Goal: Task Accomplishment & Management: Manage account settings

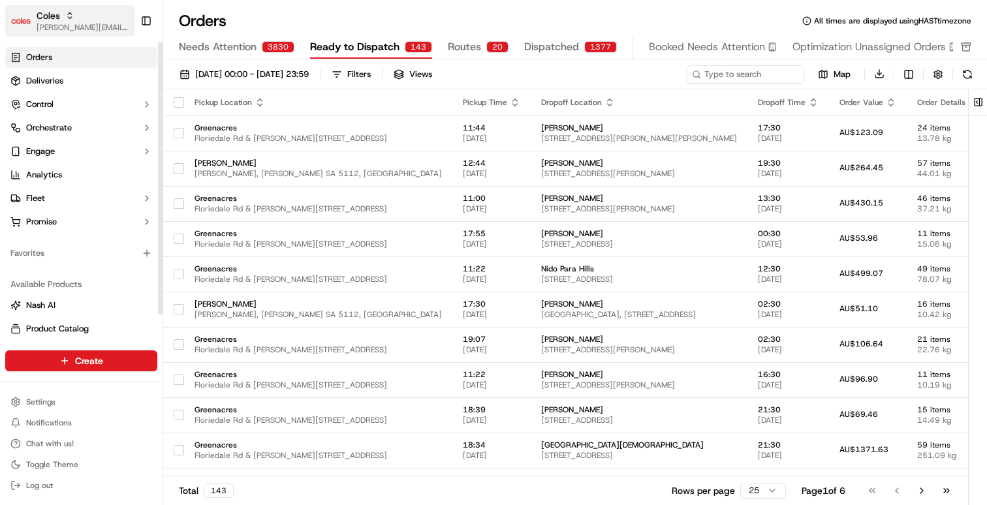
click at [83, 27] on span "[PERSON_NAME][EMAIL_ADDRESS][DOMAIN_NAME]" at bounding box center [83, 27] width 93 height 10
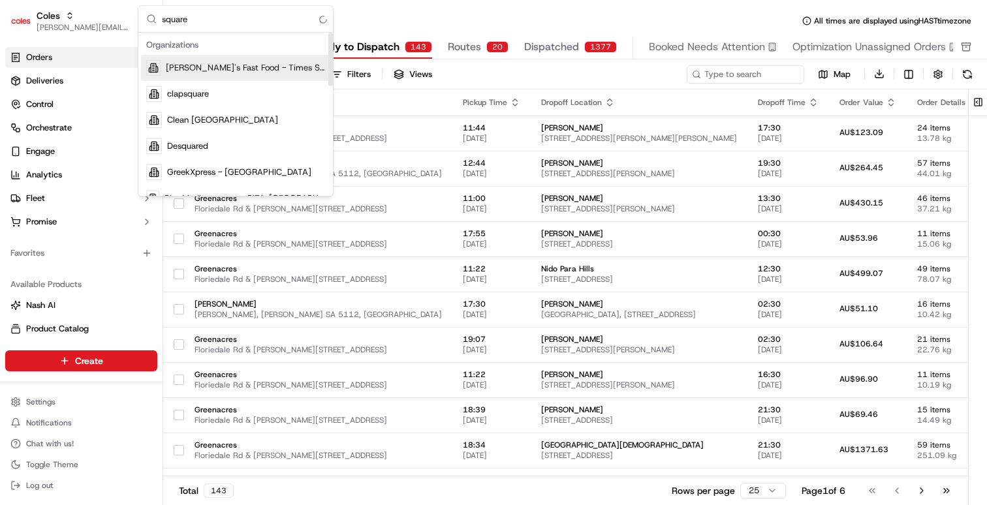
type input "square a"
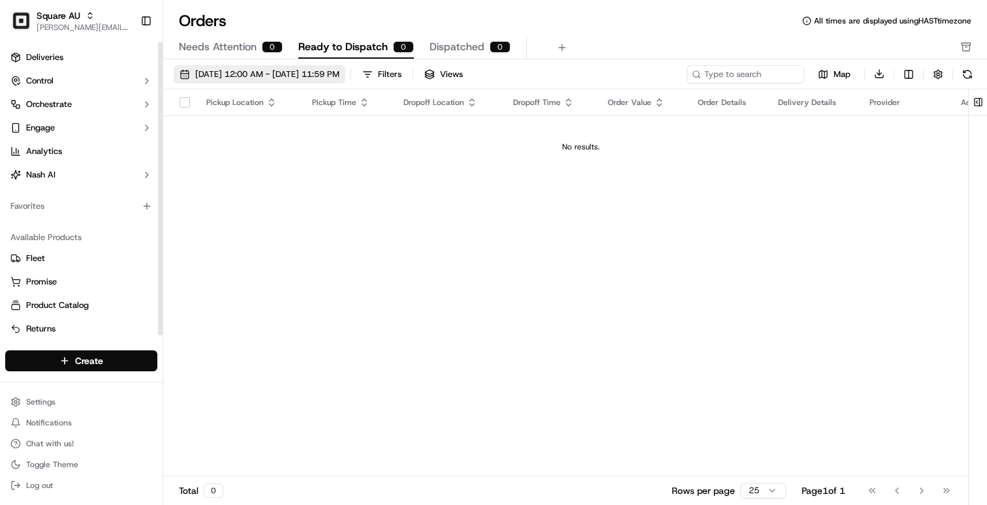
click at [289, 69] on span "09/01/2025 12:00 AM - 09/30/2025 11:59 PM" at bounding box center [267, 75] width 144 height 12
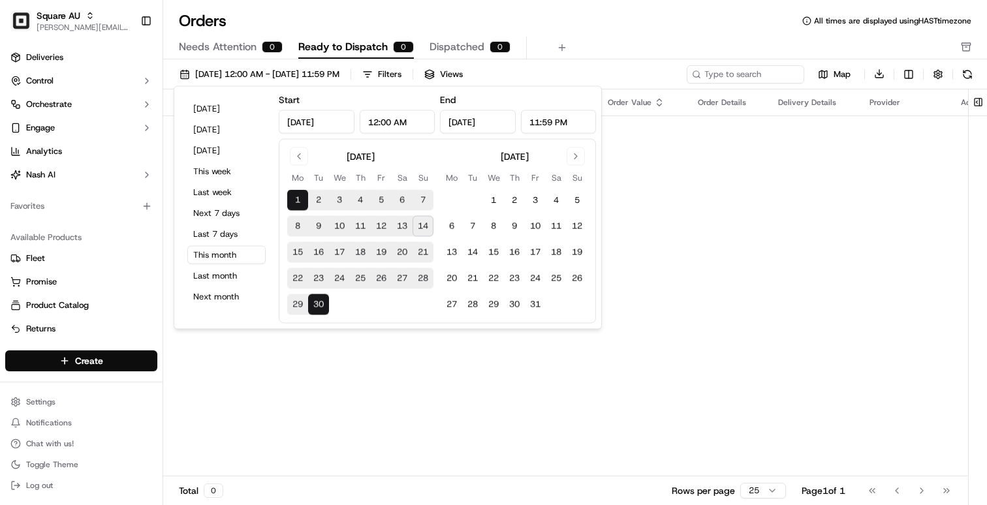
click at [610, 24] on div "Orders All times are displayed using HAST timezone" at bounding box center [575, 20] width 824 height 21
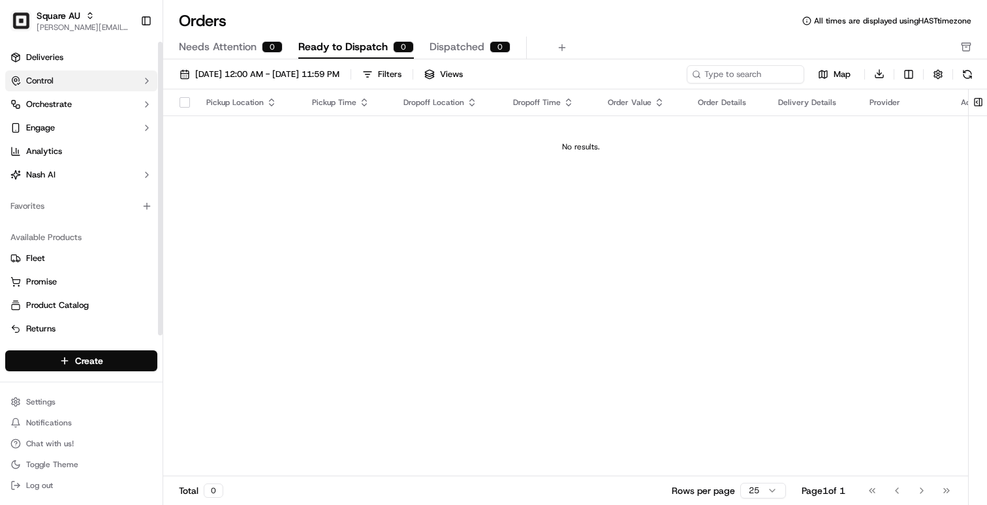
click at [53, 86] on span "Control" at bounding box center [39, 81] width 27 height 12
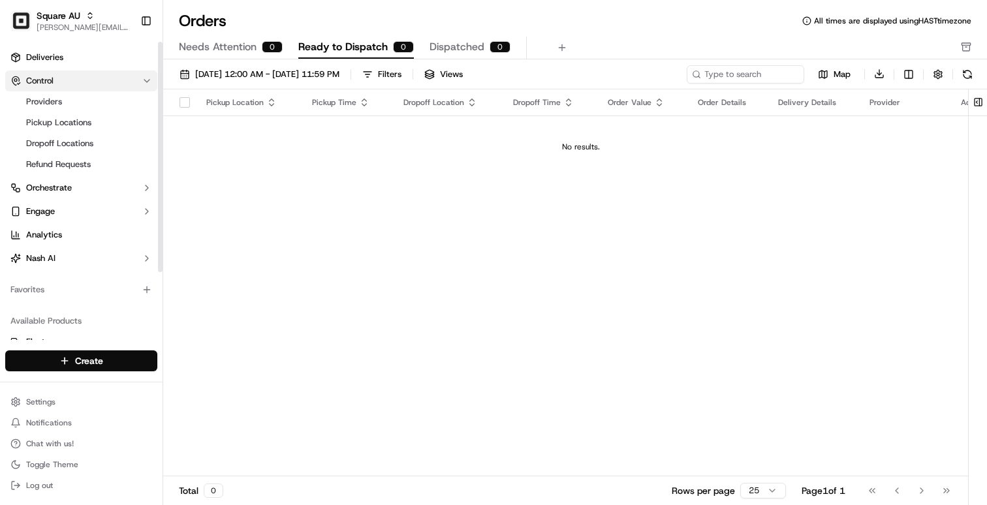
click at [53, 84] on span "Control" at bounding box center [39, 81] width 27 height 12
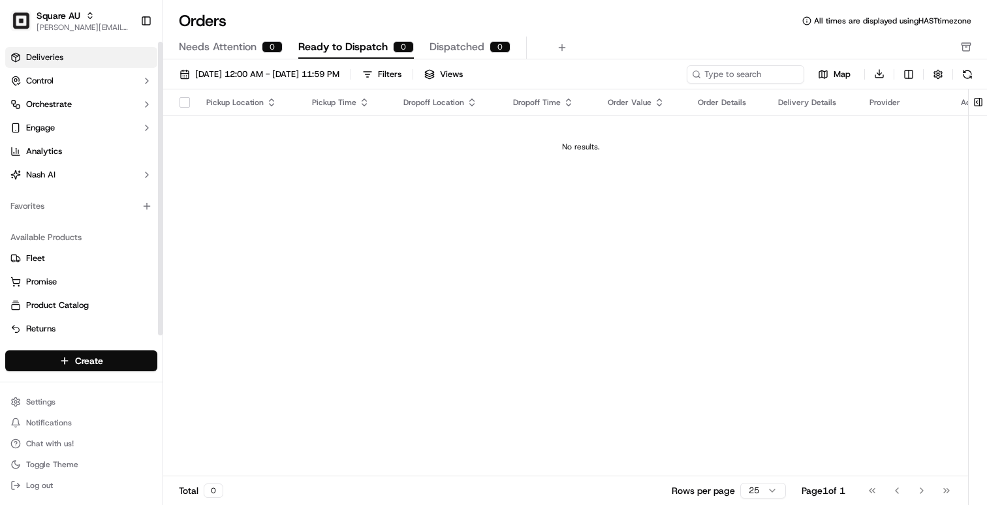
click at [54, 63] on link "Deliveries" at bounding box center [81, 57] width 152 height 21
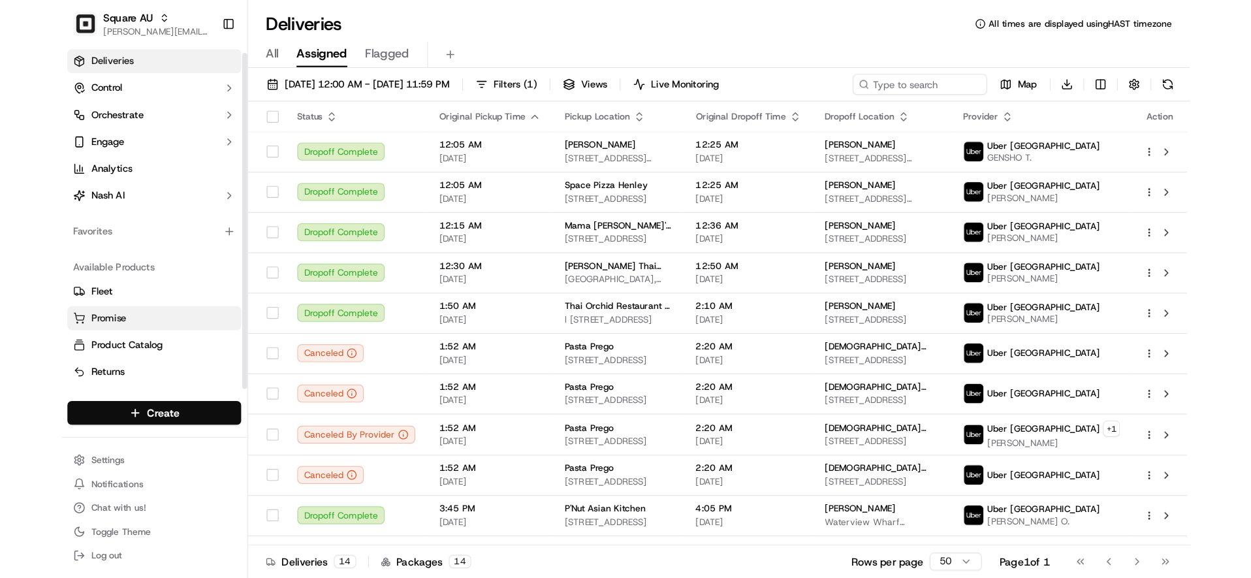
scroll to position [5, 0]
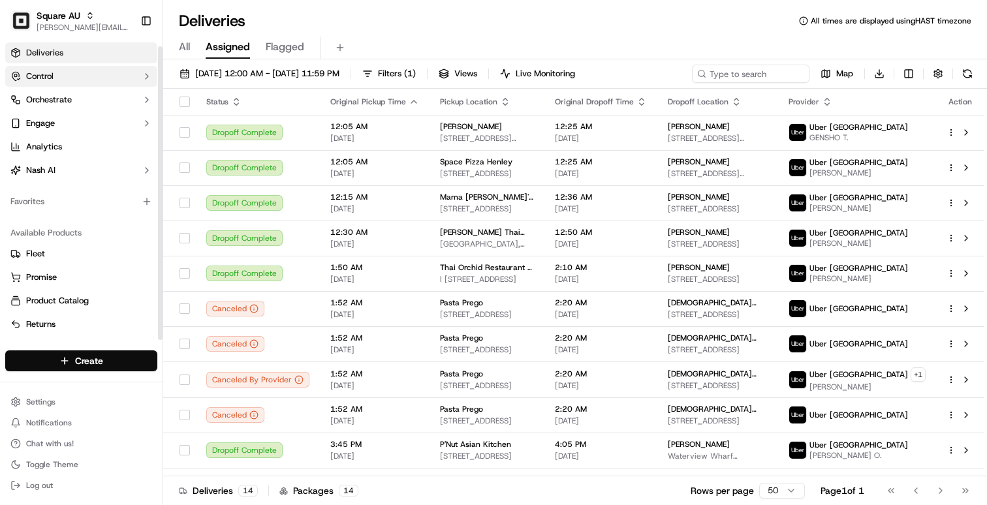
click at [74, 80] on button "Control" at bounding box center [81, 76] width 152 height 21
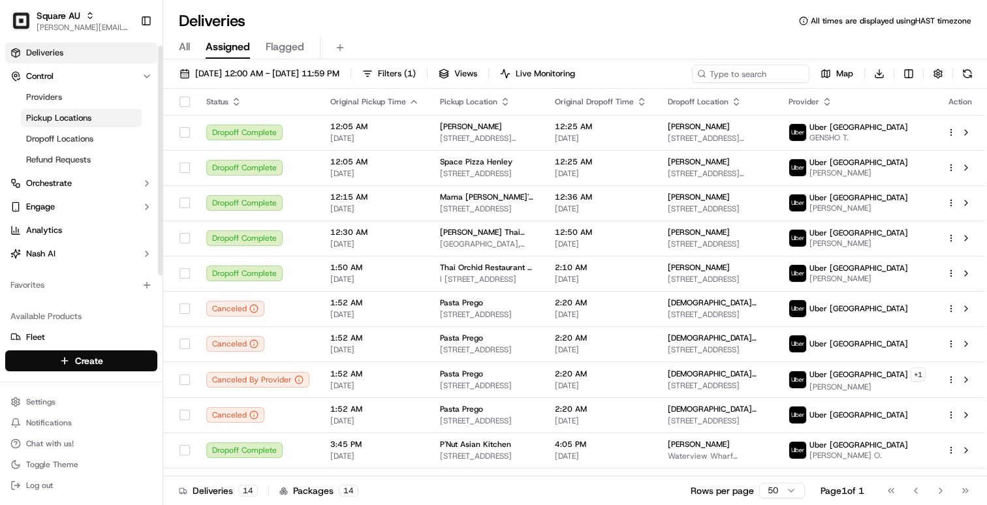
click at [52, 118] on span "Pickup Locations" at bounding box center [58, 118] width 65 height 12
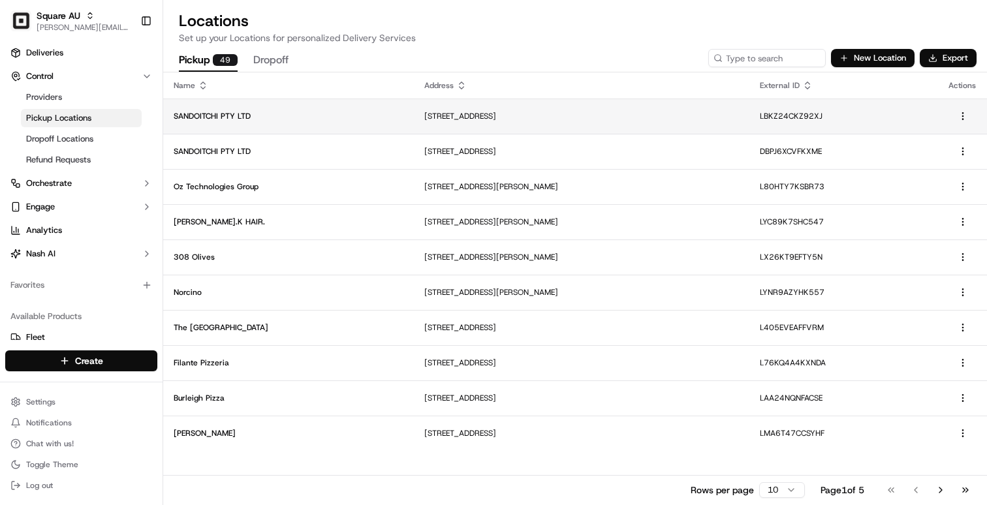
click at [291, 120] on p "SANDOITCHI PTY LTD" at bounding box center [289, 116] width 230 height 10
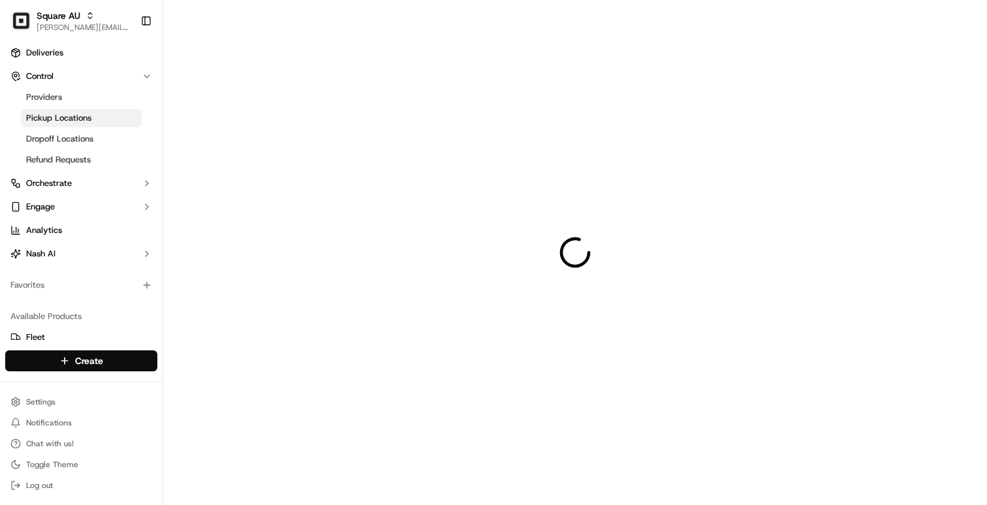
click at [291, 120] on div at bounding box center [575, 252] width 824 height 505
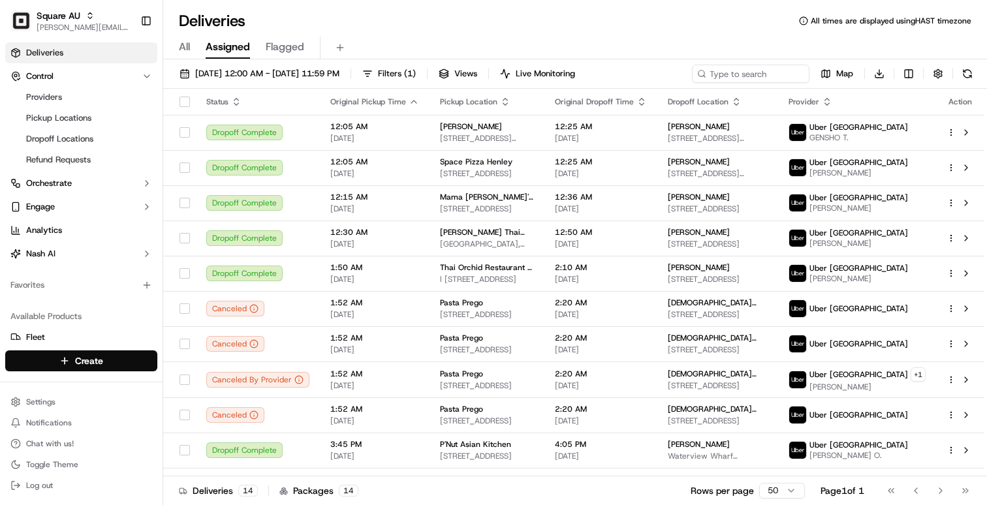
click at [188, 50] on span "All" at bounding box center [184, 47] width 11 height 16
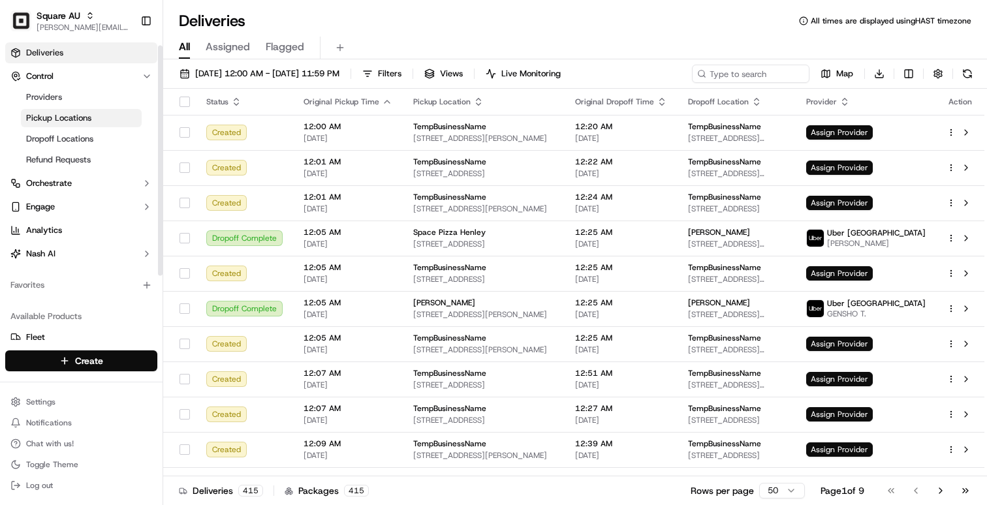
click at [105, 121] on link "Pickup Locations" at bounding box center [81, 118] width 121 height 18
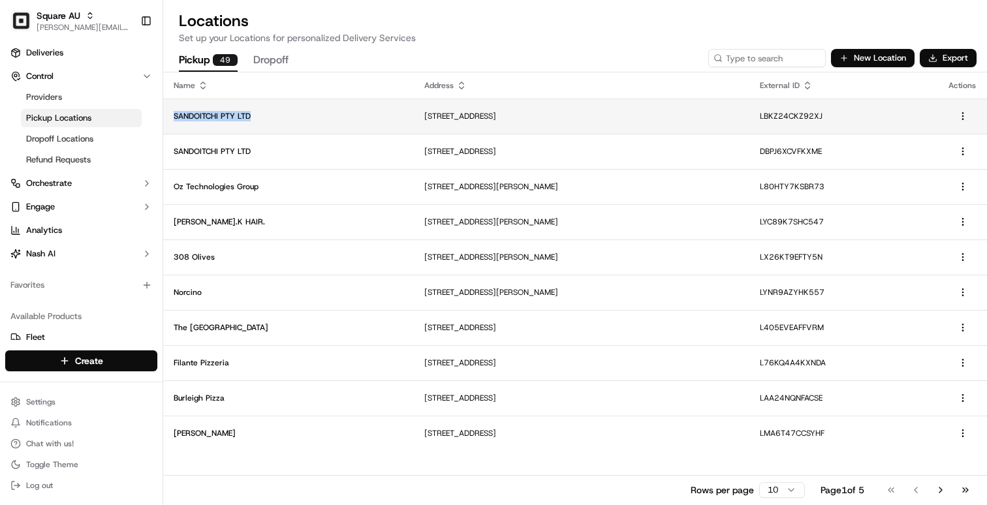
drag, startPoint x: 258, startPoint y: 118, endPoint x: 172, endPoint y: 120, distance: 86.2
click at [172, 120] on td "SANDOITCHI PTY LTD" at bounding box center [288, 116] width 251 height 35
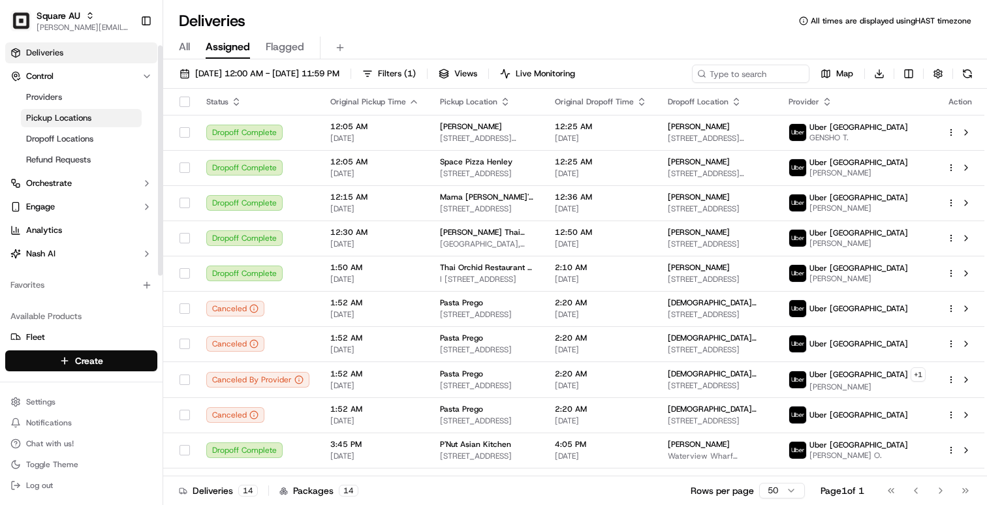
click at [89, 114] on span "Pickup Locations" at bounding box center [58, 118] width 65 height 12
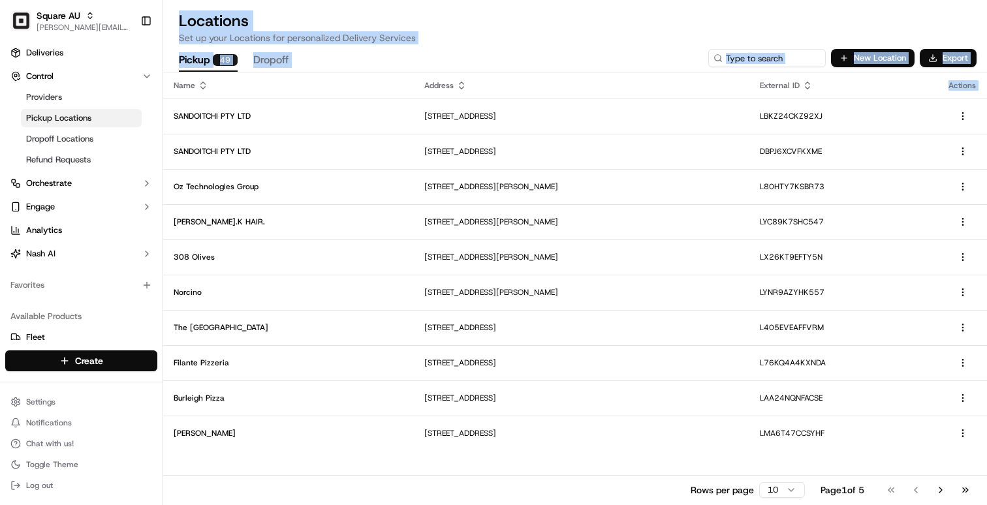
drag, startPoint x: 174, startPoint y: 116, endPoint x: 590, endPoint y: 1, distance: 431.0
click at [590, 0] on div "Locations Set up your Locations for personalized Delivery Services Pickup 49 Dr…" at bounding box center [575, 252] width 824 height 505
click at [535, 18] on h2 "Locations" at bounding box center [575, 20] width 793 height 21
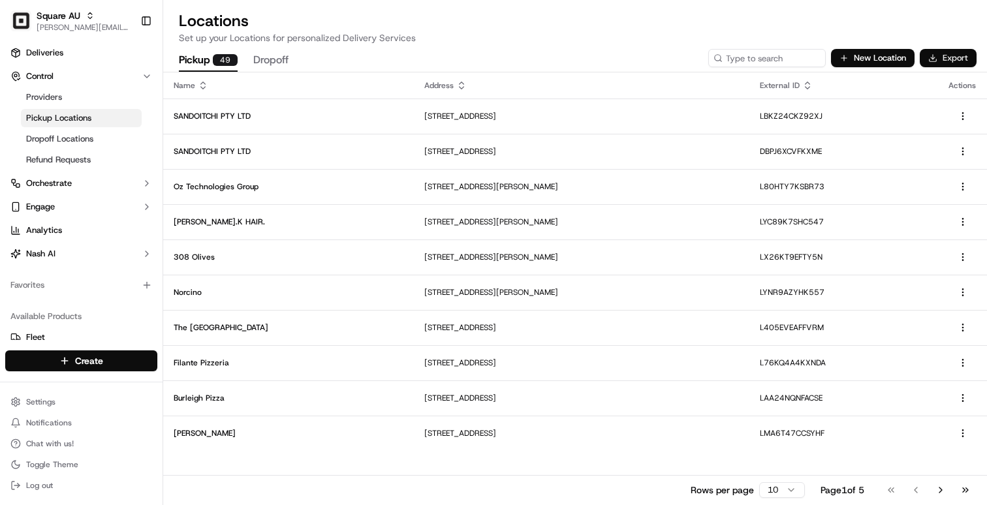
click at [941, 61] on button "Export" at bounding box center [948, 58] width 57 height 18
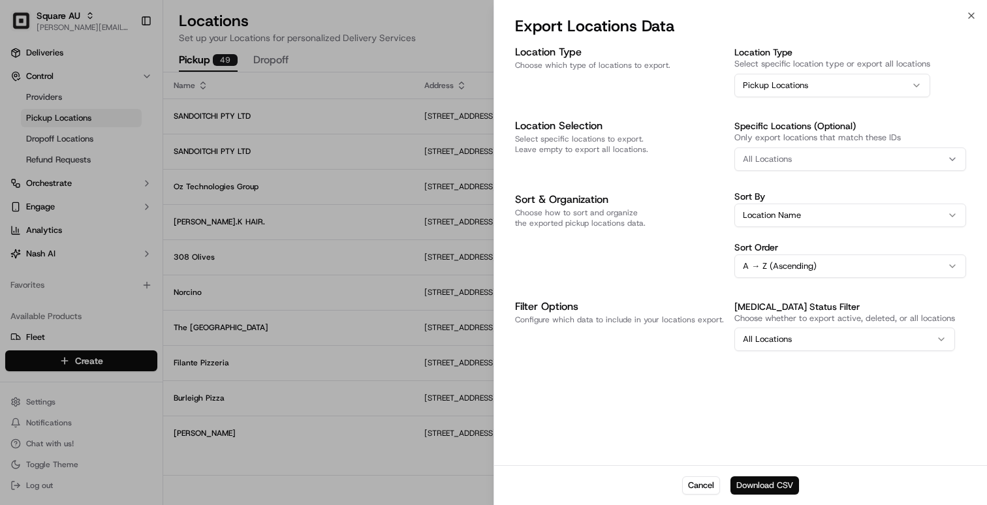
click at [767, 485] on button "Download CSV" at bounding box center [765, 486] width 69 height 18
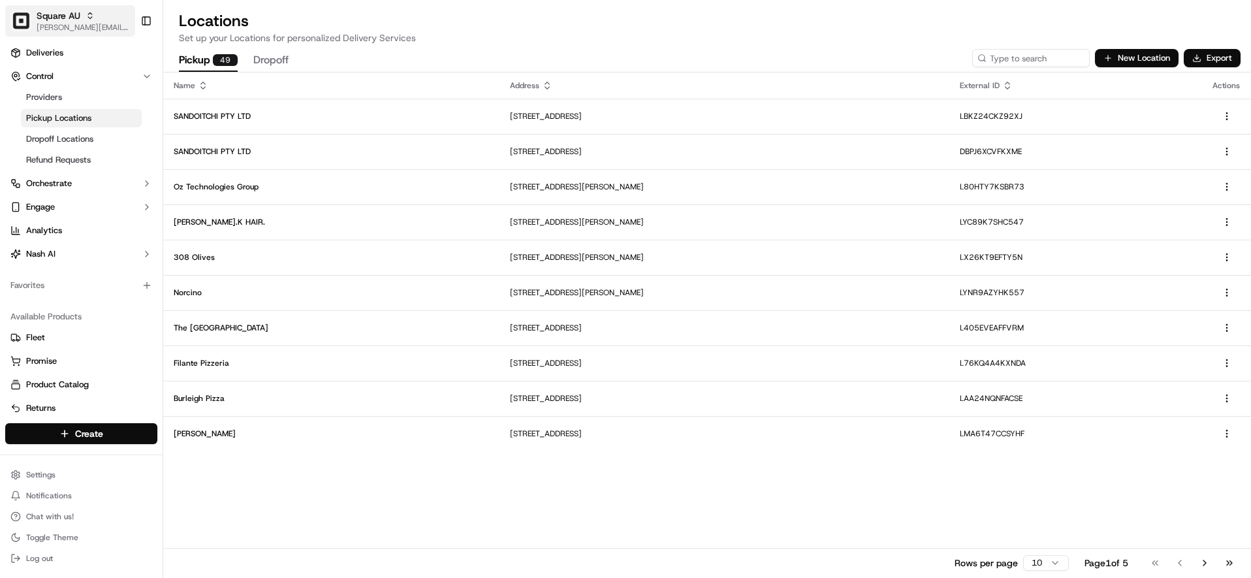
scroll to position [5, 0]
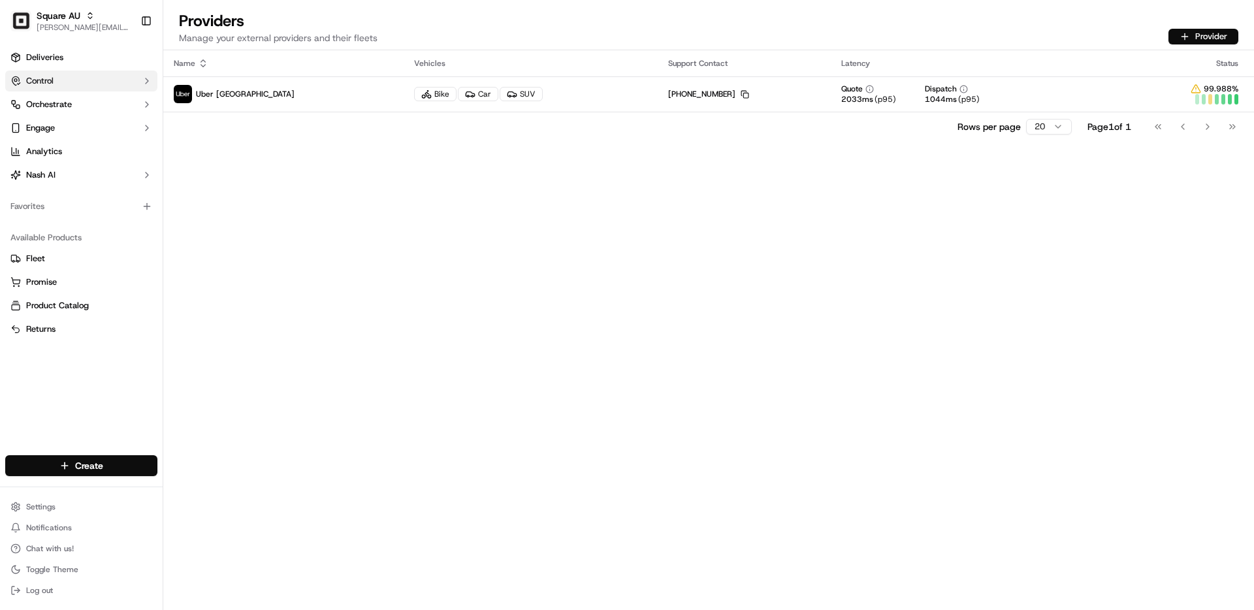
click at [76, 89] on button "Control" at bounding box center [81, 81] width 152 height 21
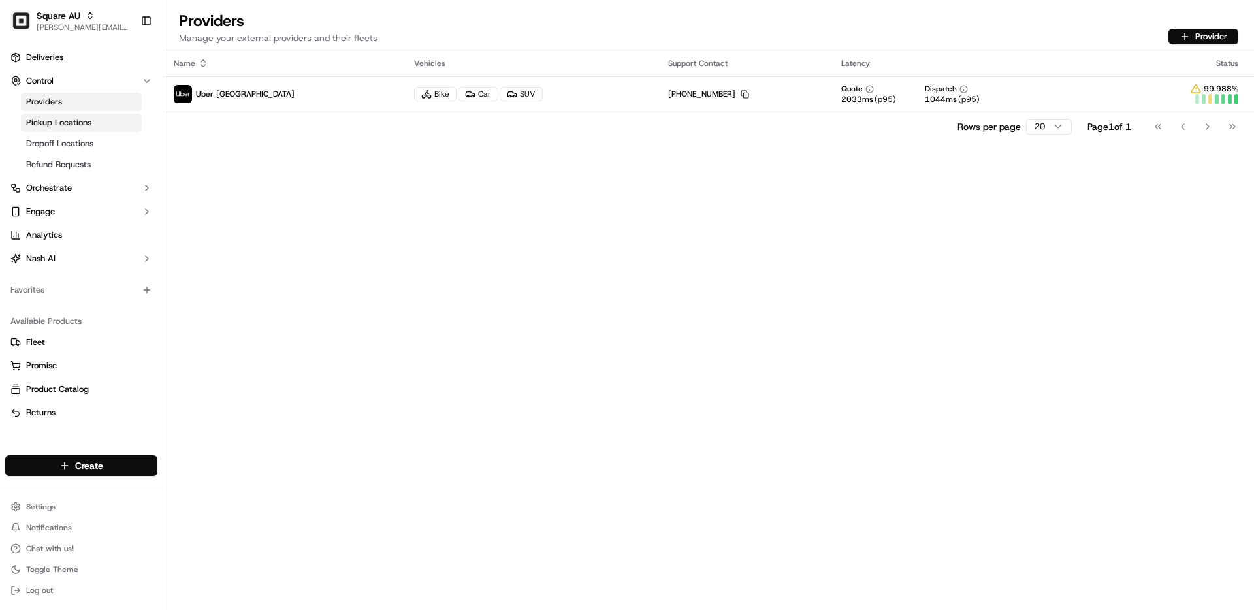
click at [75, 121] on span "Pickup Locations" at bounding box center [58, 123] width 65 height 12
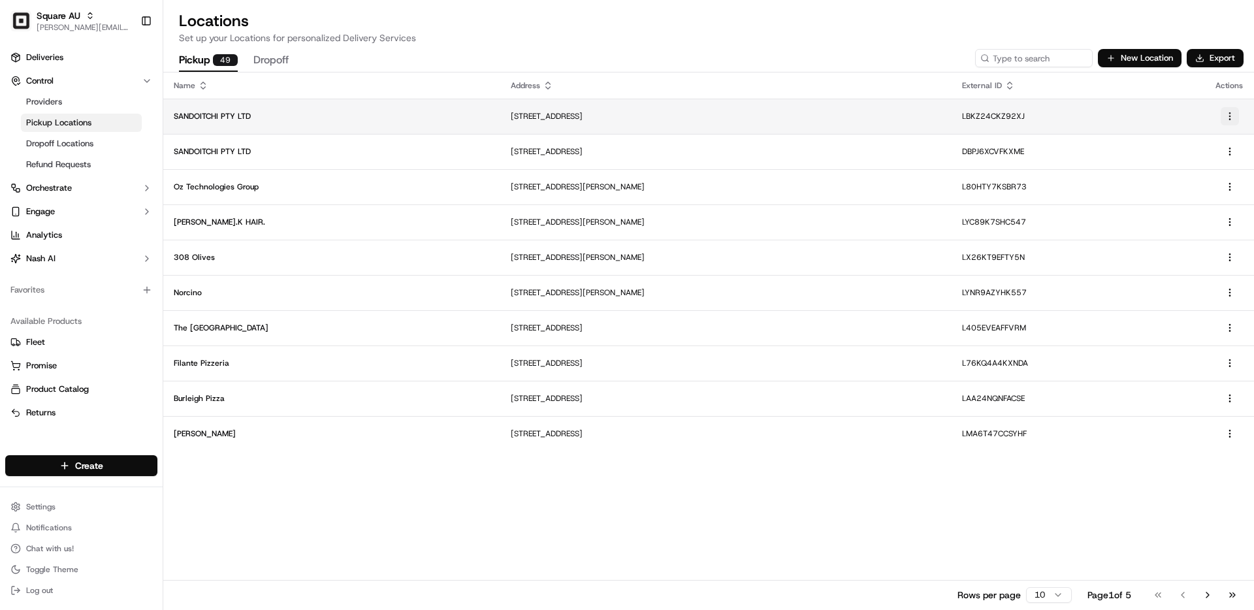
click at [1230, 117] on html "Square AU barry@usenash.com Toggle Sidebar Deliveries Control Providers Pickup …" at bounding box center [627, 305] width 1254 height 610
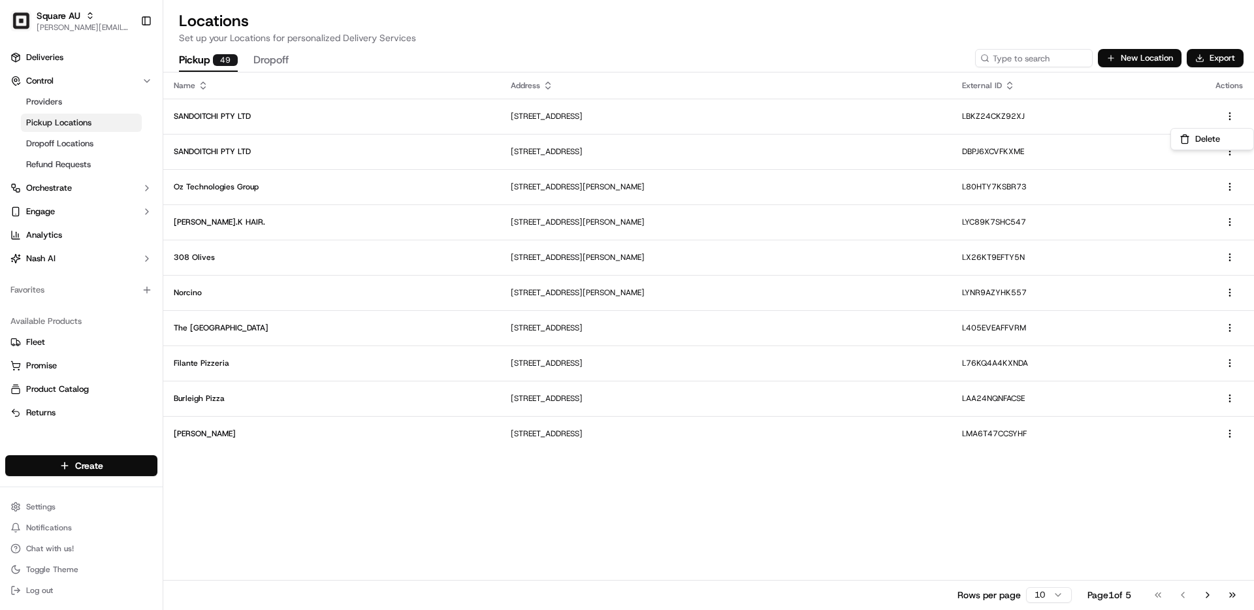
click at [759, 22] on html "Square AU barry@usenash.com Toggle Sidebar Deliveries Control Providers Pickup …" at bounding box center [627, 305] width 1254 height 610
click at [269, 59] on button "Dropoff" at bounding box center [270, 61] width 35 height 22
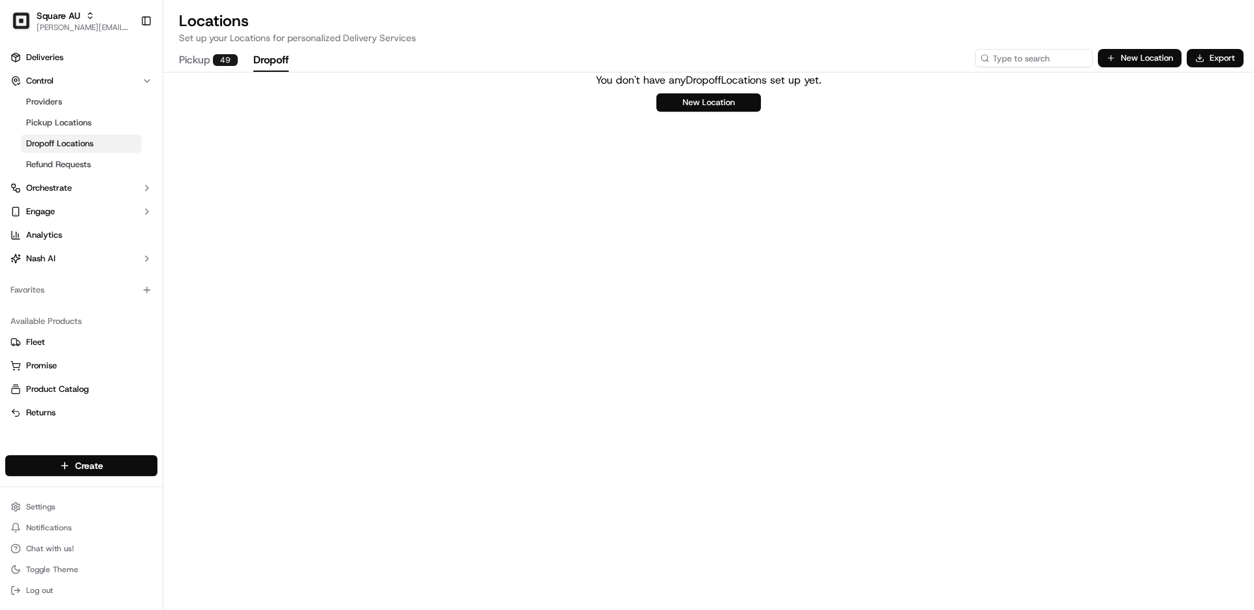
click at [204, 58] on button "Pickup 49" at bounding box center [208, 61] width 59 height 22
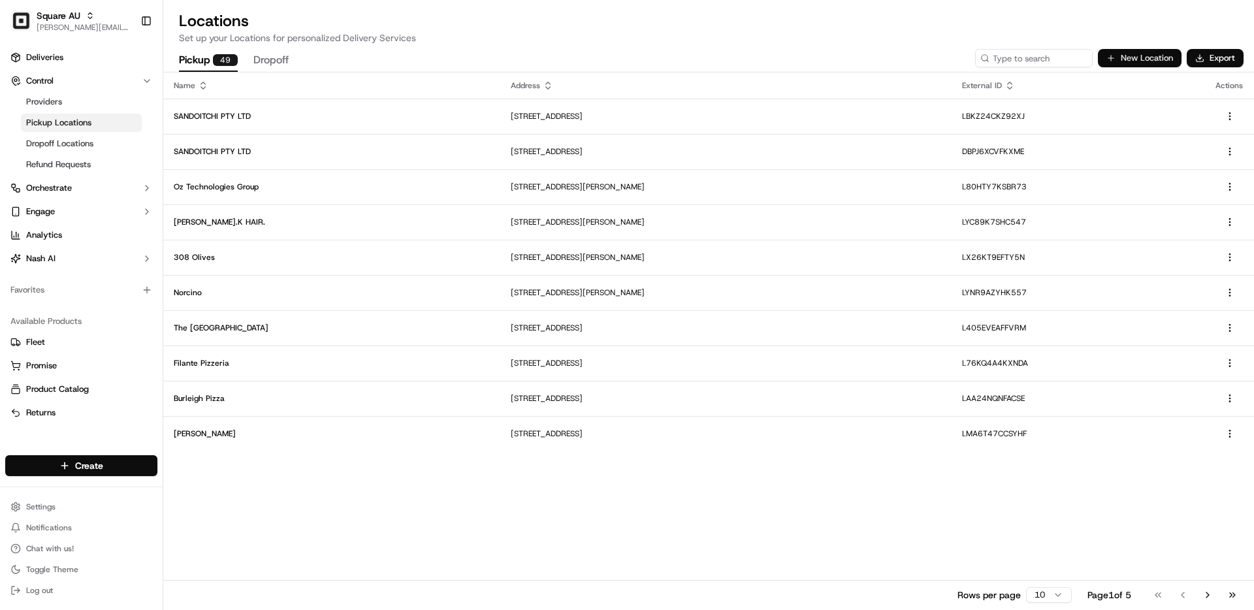
click at [1155, 59] on button "New Location" at bounding box center [1140, 58] width 84 height 18
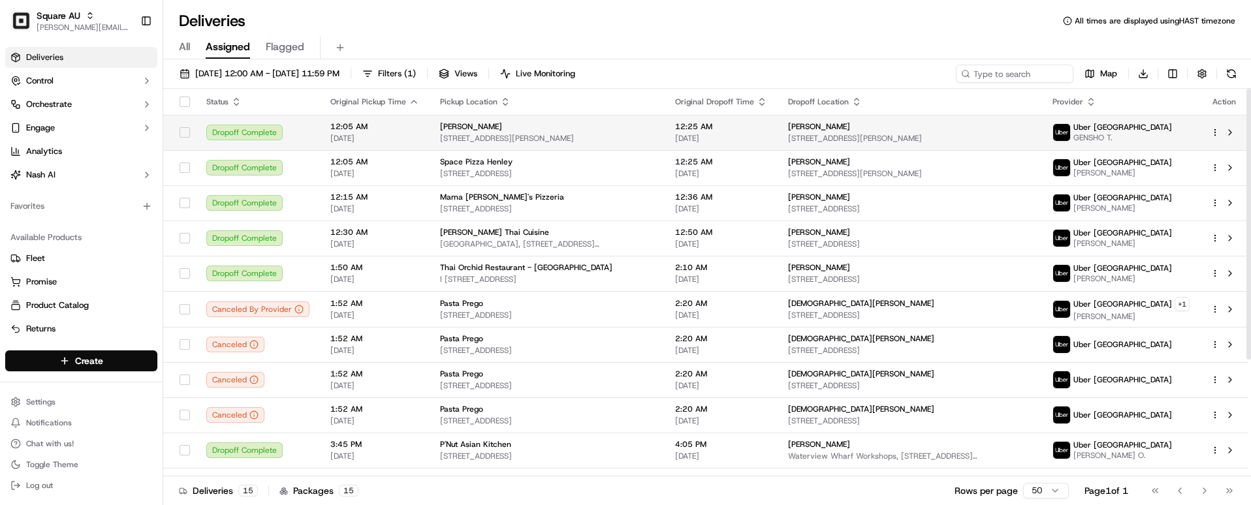
click at [364, 131] on span "12:05 AM" at bounding box center [374, 126] width 89 height 10
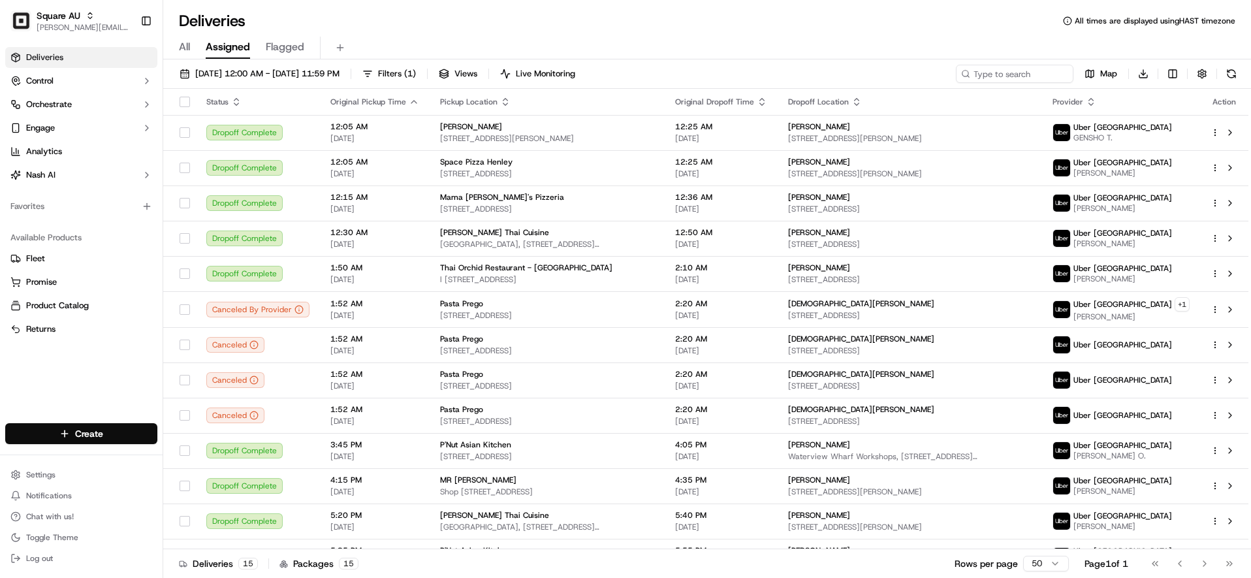
drag, startPoint x: 355, startPoint y: 42, endPoint x: 347, endPoint y: 57, distance: 16.9
click at [39, 76] on span "Control" at bounding box center [39, 81] width 27 height 12
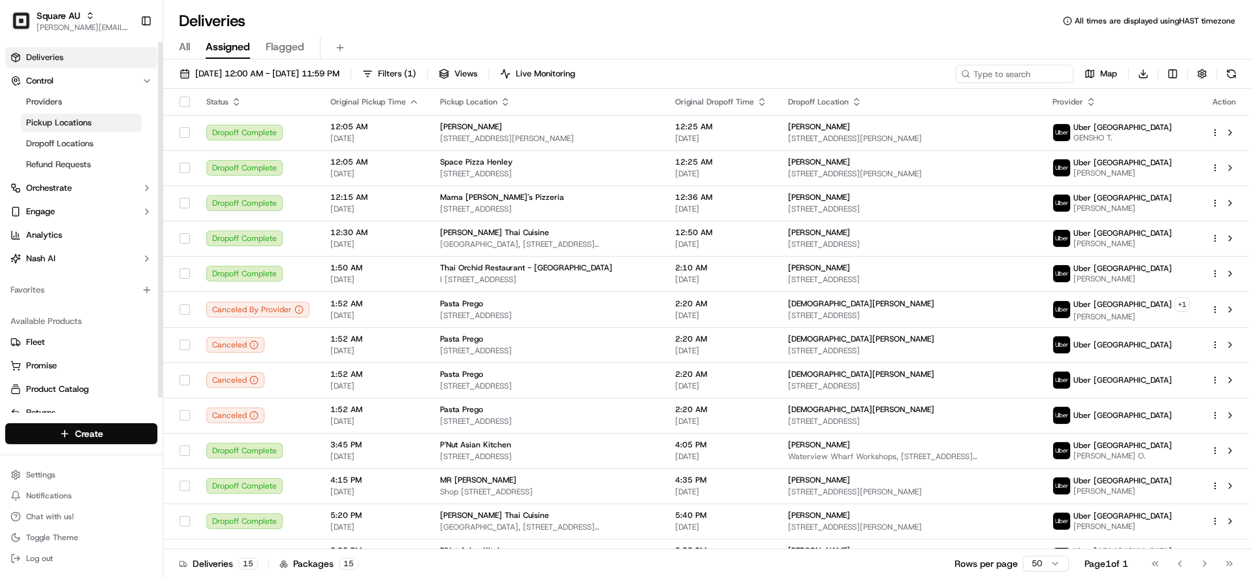
click at [54, 124] on span "Pickup Locations" at bounding box center [58, 123] width 65 height 12
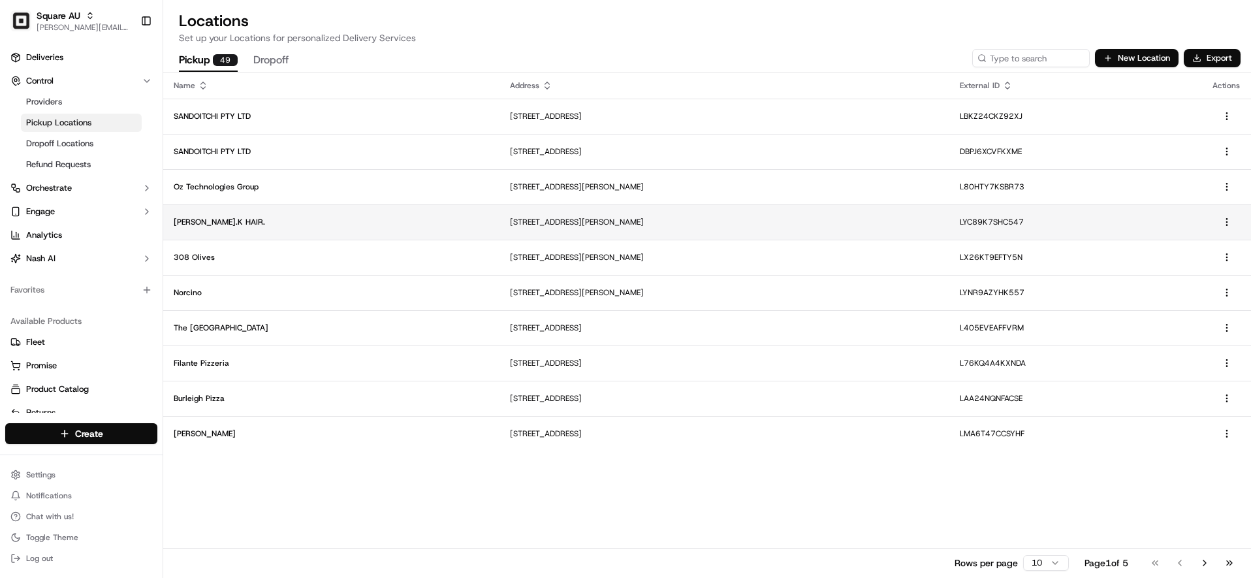
click at [297, 229] on td "NED.K HAIR." at bounding box center [331, 221] width 336 height 35
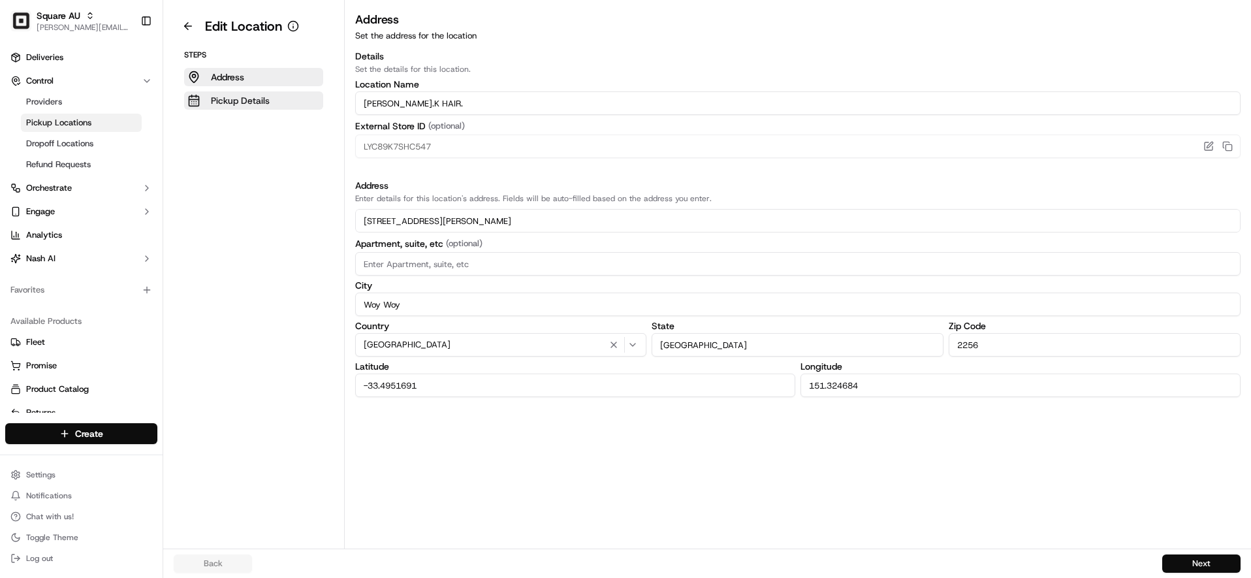
click at [244, 98] on p "Pickup Details" at bounding box center [240, 100] width 59 height 13
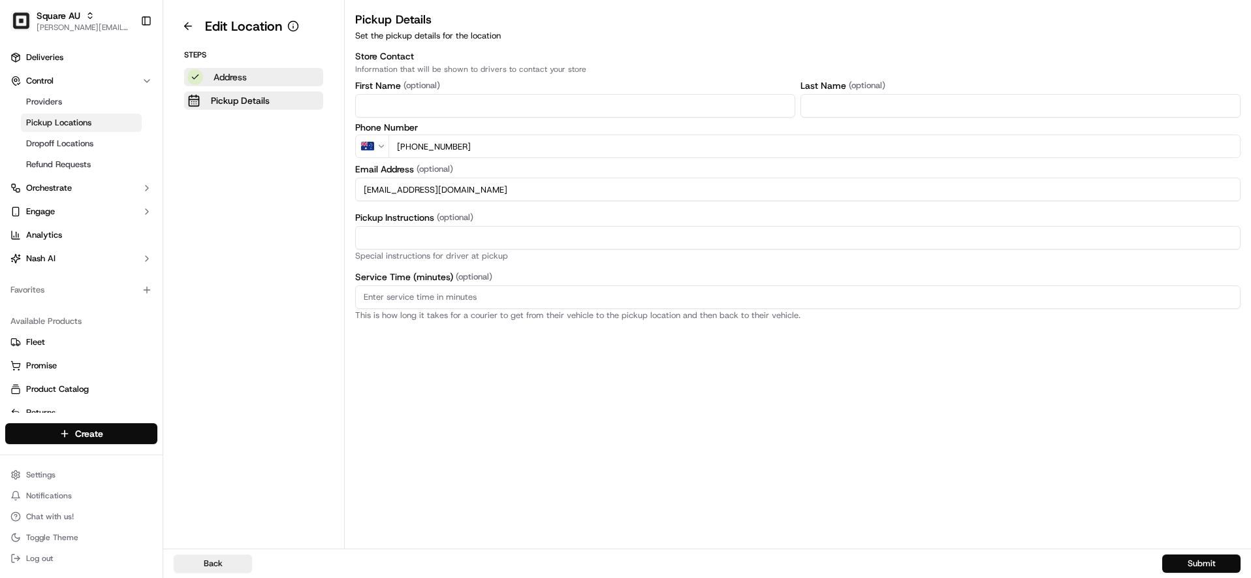
click at [242, 84] on button "Address" at bounding box center [253, 77] width 139 height 18
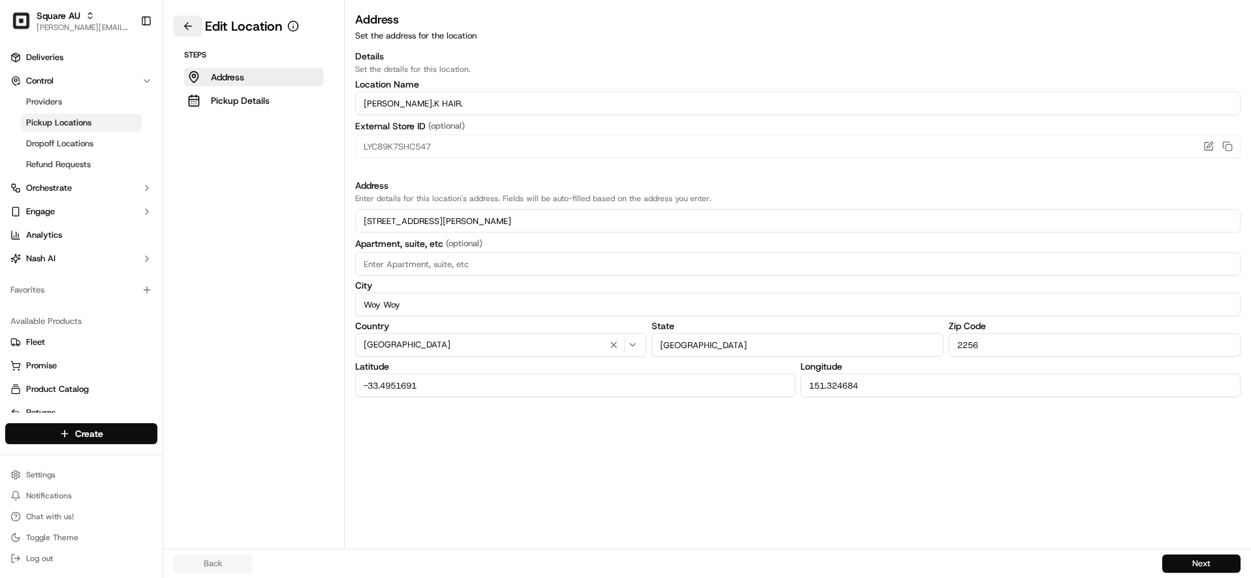
click at [184, 21] on button at bounding box center [188, 26] width 29 height 21
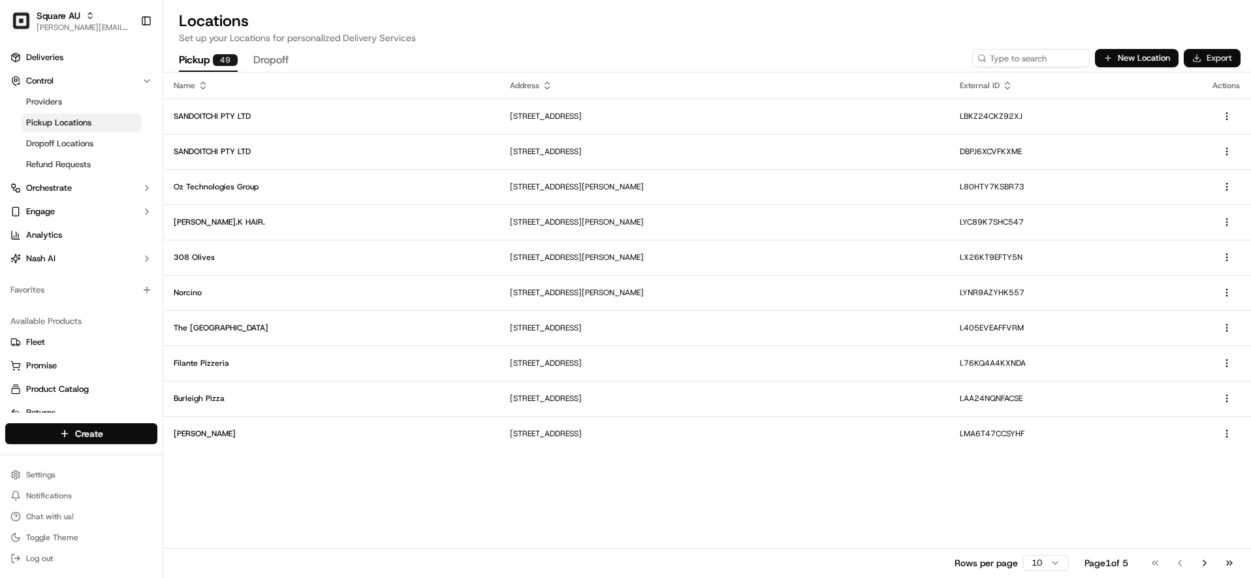
click at [987, 59] on button "Export" at bounding box center [1212, 58] width 57 height 18
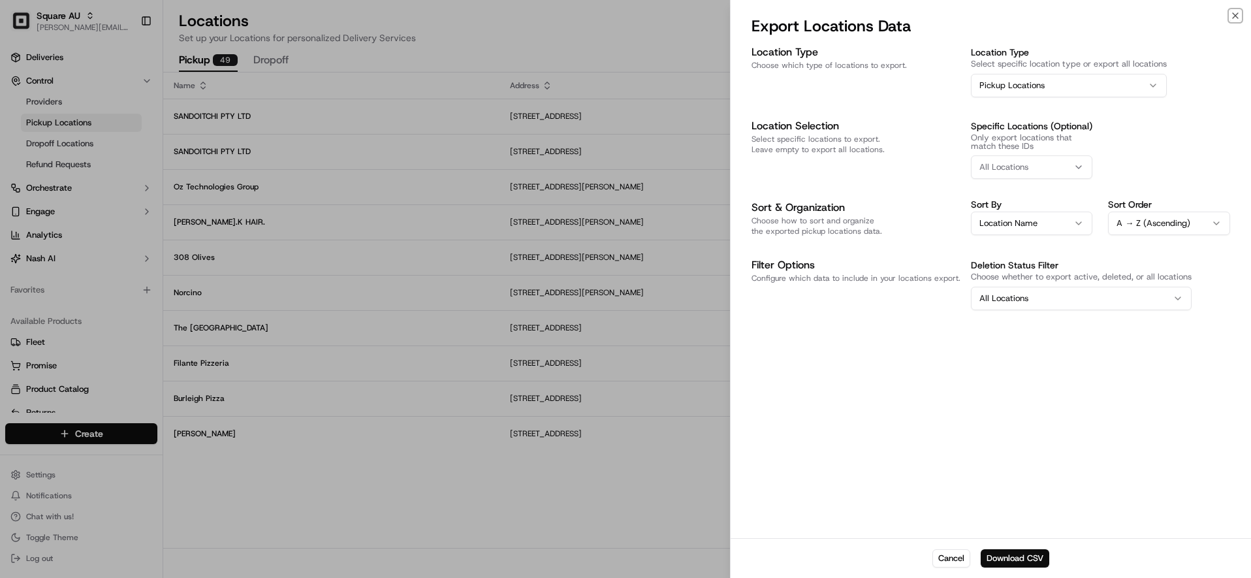
click at [987, 298] on button "All Locations" at bounding box center [1081, 299] width 221 height 24
click at [987, 167] on div "All Locations" at bounding box center [1032, 167] width 116 height 12
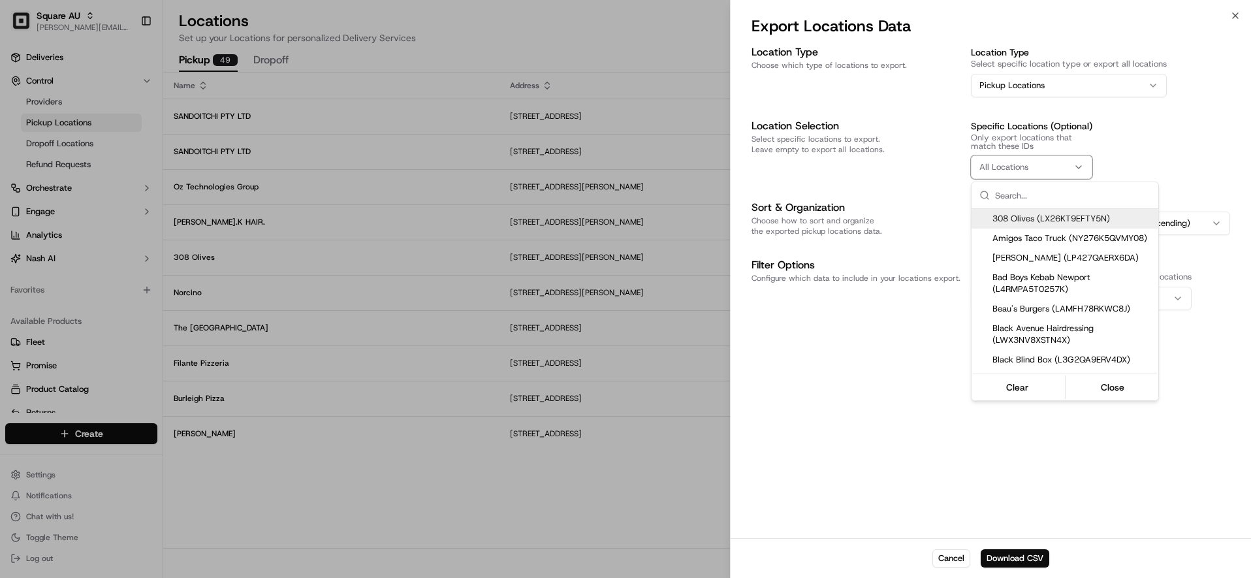
click at [987, 166] on div at bounding box center [625, 289] width 1251 height 578
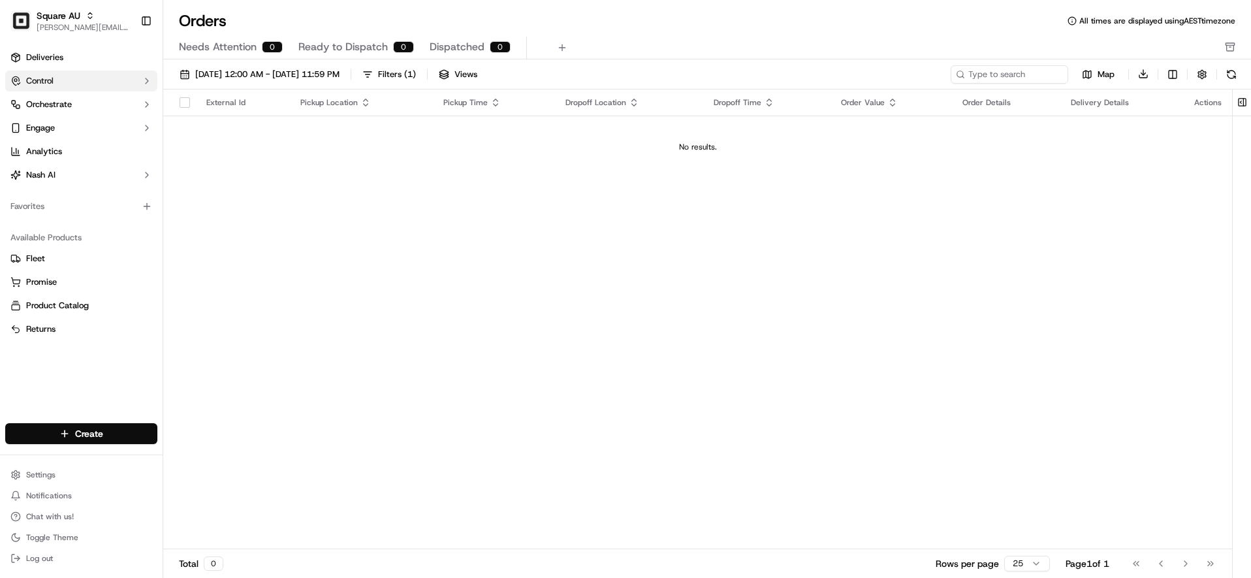
click at [65, 86] on button "Control" at bounding box center [81, 81] width 152 height 21
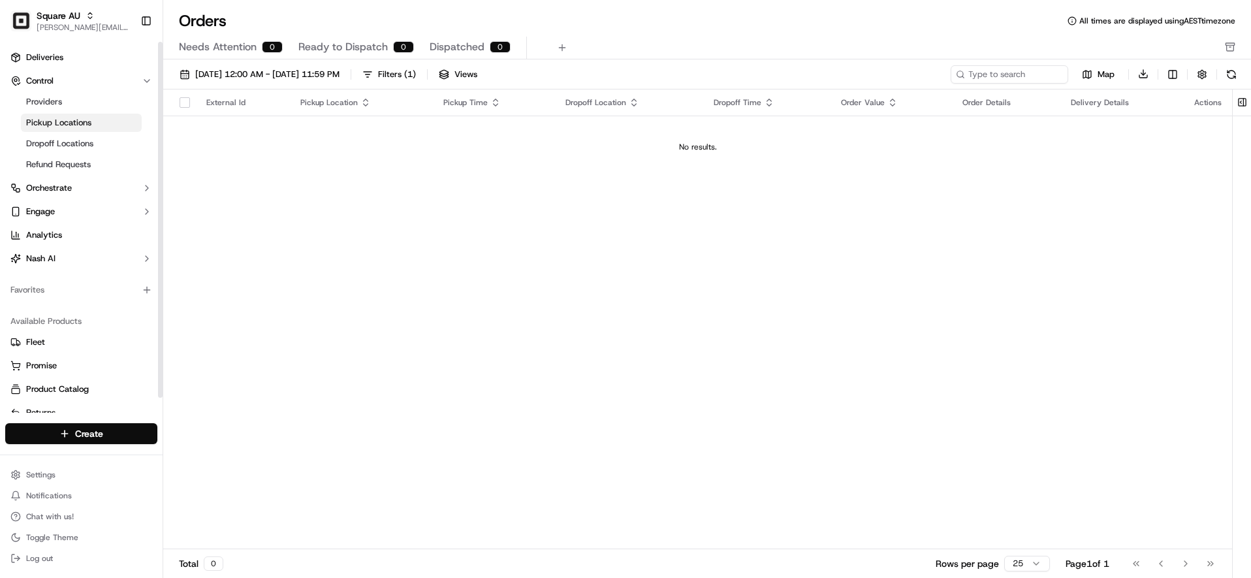
click at [57, 118] on span "Pickup Locations" at bounding box center [58, 123] width 65 height 12
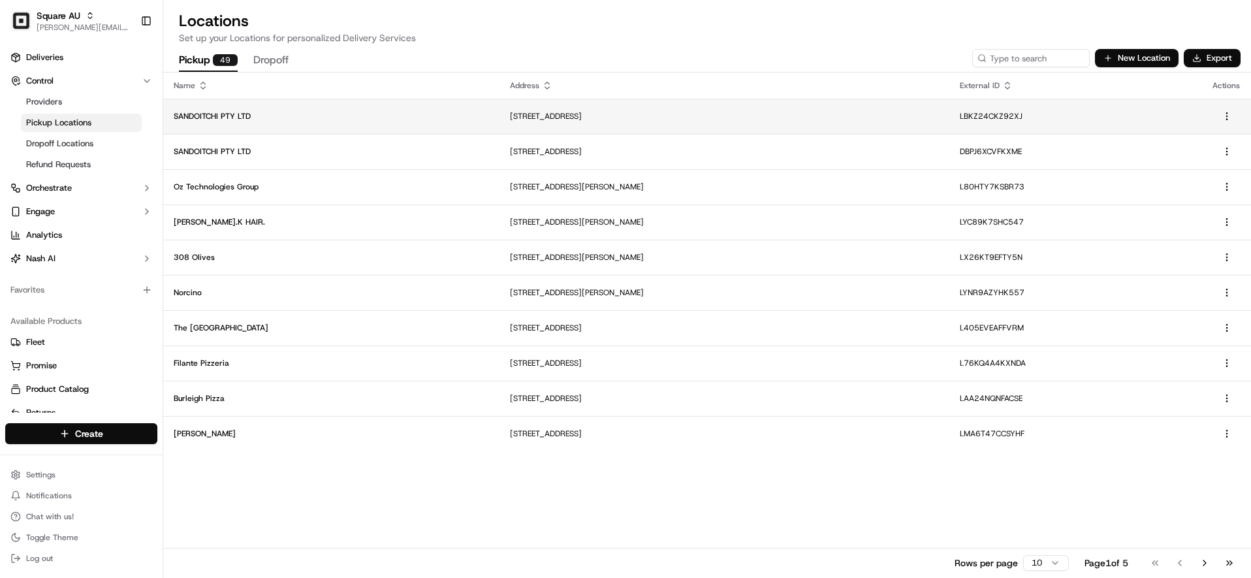
click at [270, 115] on p "SANDOITCHI PTY LTD" at bounding box center [331, 116] width 315 height 10
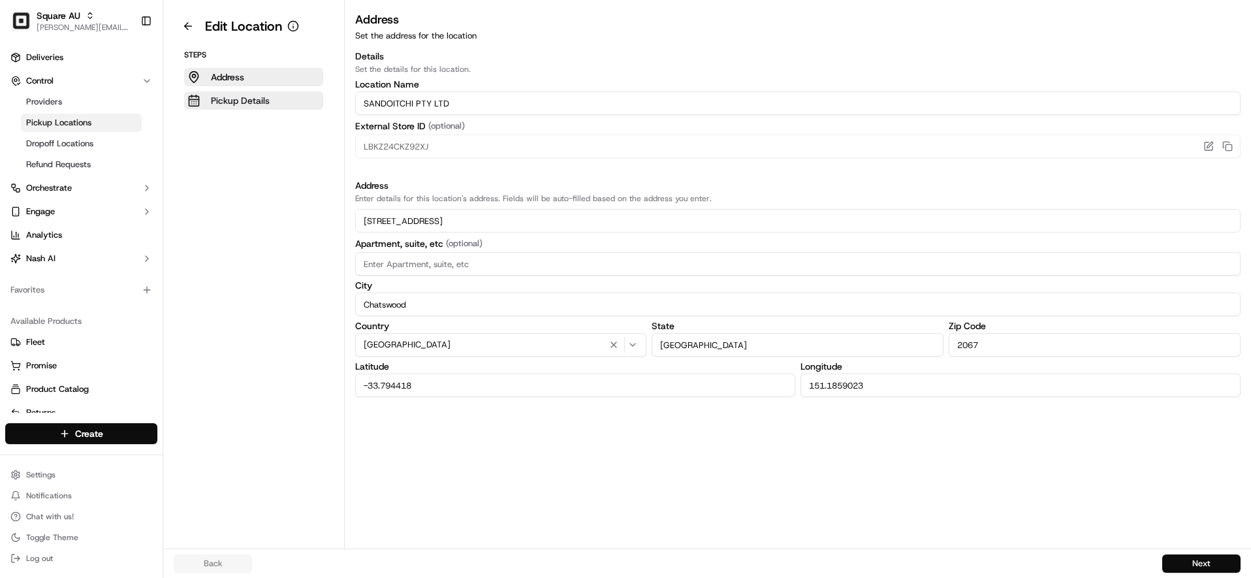
click at [220, 109] on button "Pickup Details" at bounding box center [253, 100] width 139 height 18
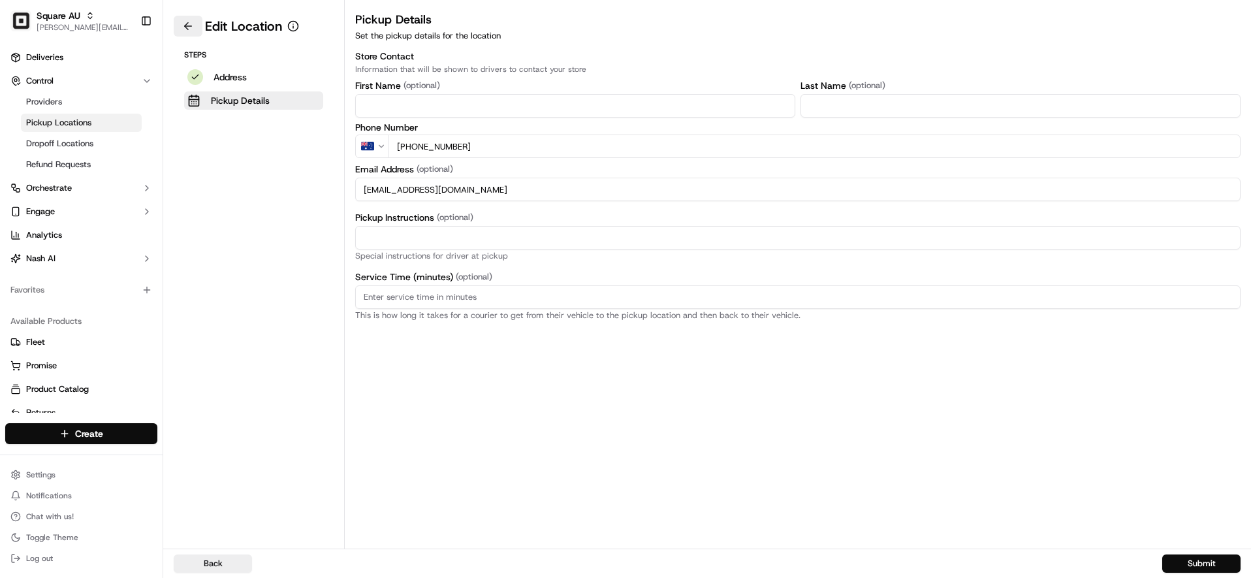
click at [189, 30] on button at bounding box center [188, 26] width 29 height 21
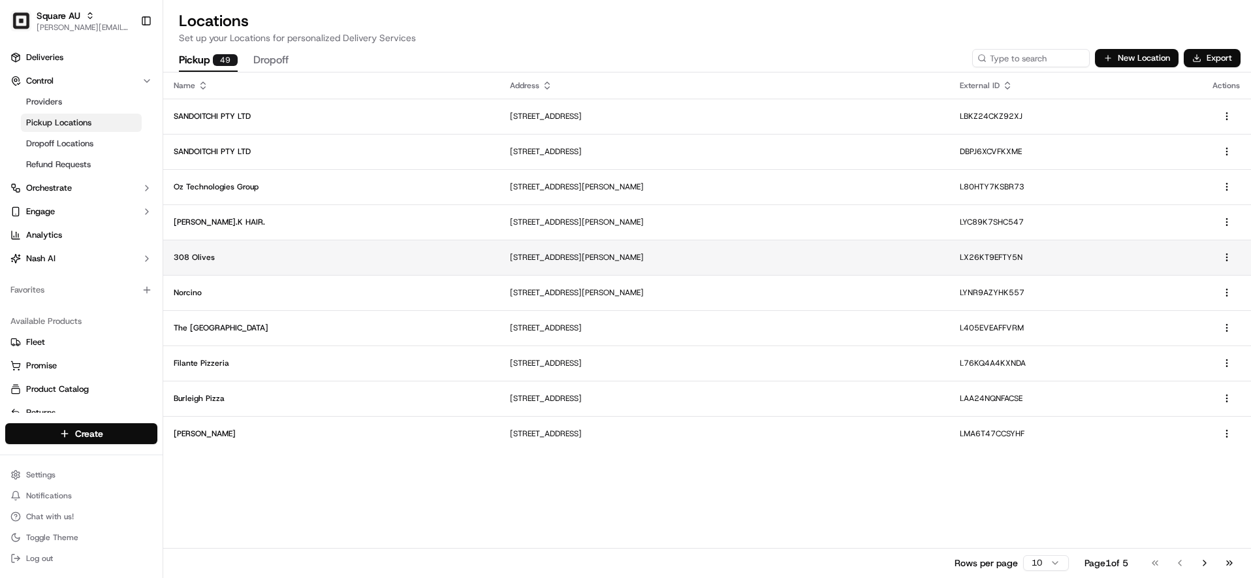
click at [274, 248] on td "308 Olives" at bounding box center [331, 257] width 336 height 35
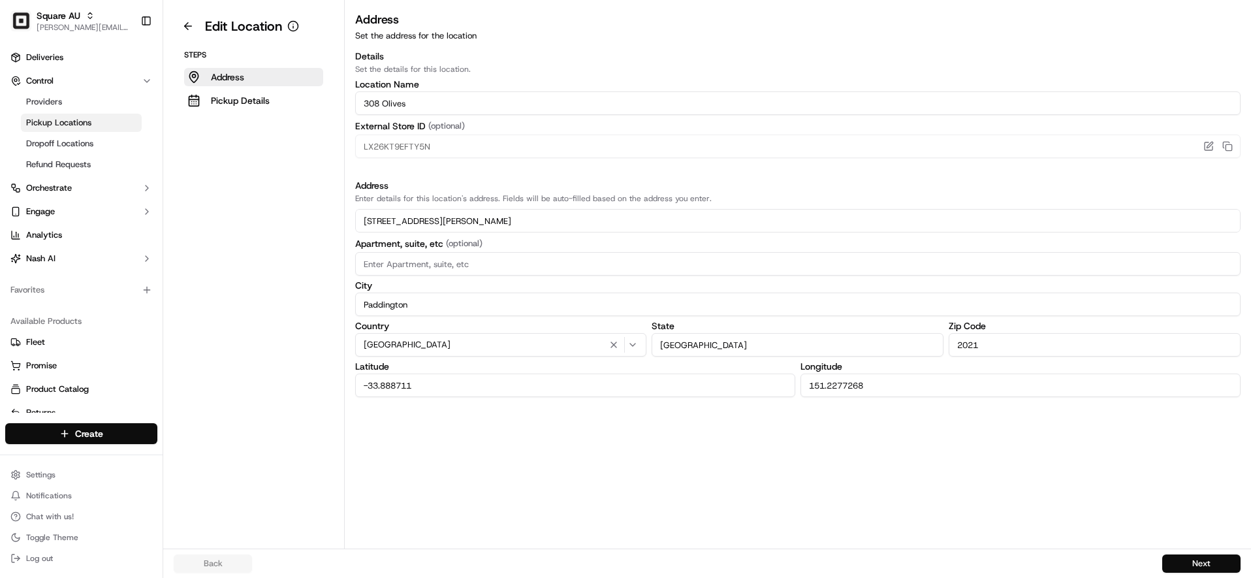
click at [214, 113] on aside "Edit Location Steps Address Pickup Details" at bounding box center [254, 274] width 182 height 549
click at [200, 104] on button "Pickup Details" at bounding box center [253, 100] width 139 height 18
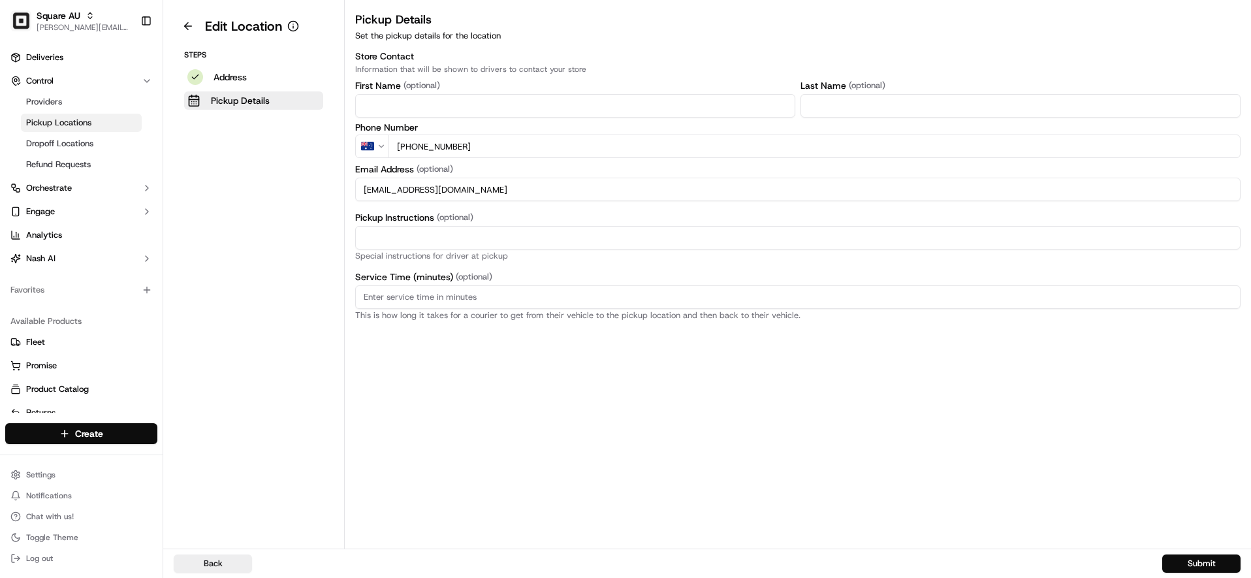
click at [270, 250] on aside "Edit Location Steps Address Pickup Details" at bounding box center [254, 274] width 182 height 549
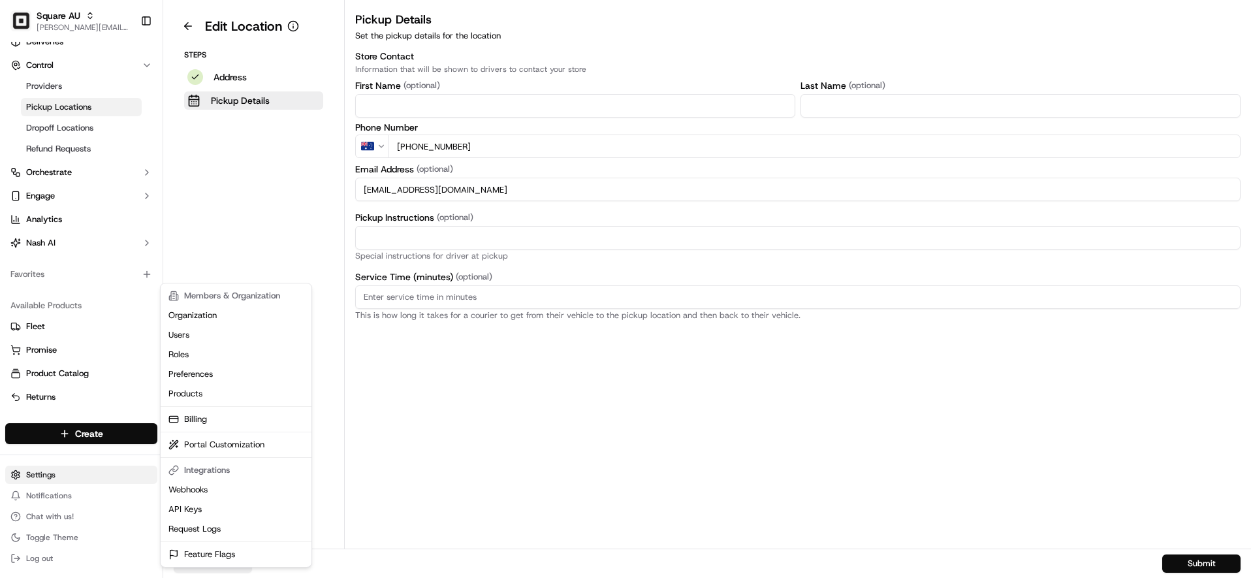
click at [96, 472] on html "Square AU barry@usenash.com Toggle Sidebar Deliveries Control Providers Pickup …" at bounding box center [625, 289] width 1251 height 578
click at [360, 505] on html "Square AU barry@usenash.com Toggle Sidebar Deliveries Control Providers Pickup …" at bounding box center [625, 289] width 1251 height 578
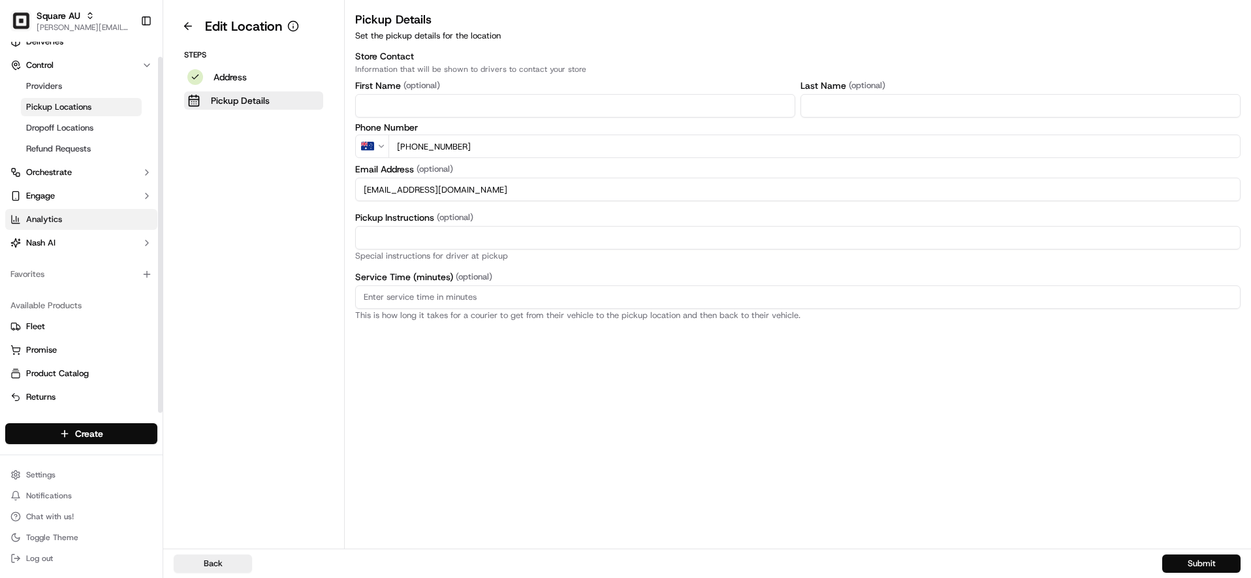
click at [45, 221] on span "Analytics" at bounding box center [44, 220] width 36 height 12
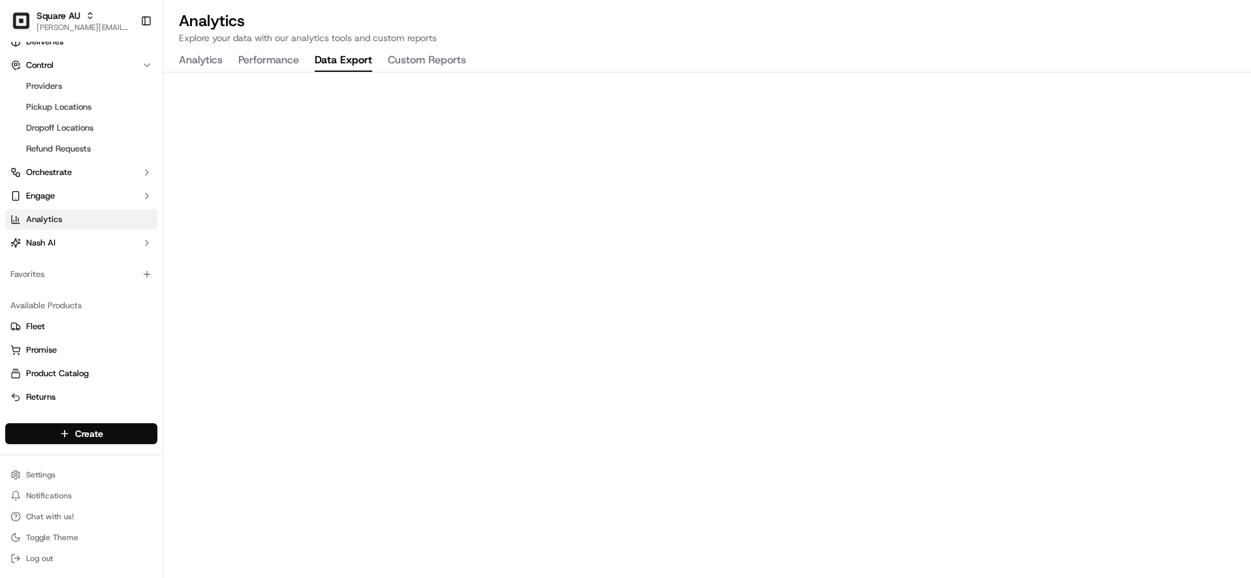
click at [316, 63] on button "Data Export" at bounding box center [343, 61] width 57 height 22
click at [422, 69] on button "Custom Reports" at bounding box center [427, 61] width 78 height 22
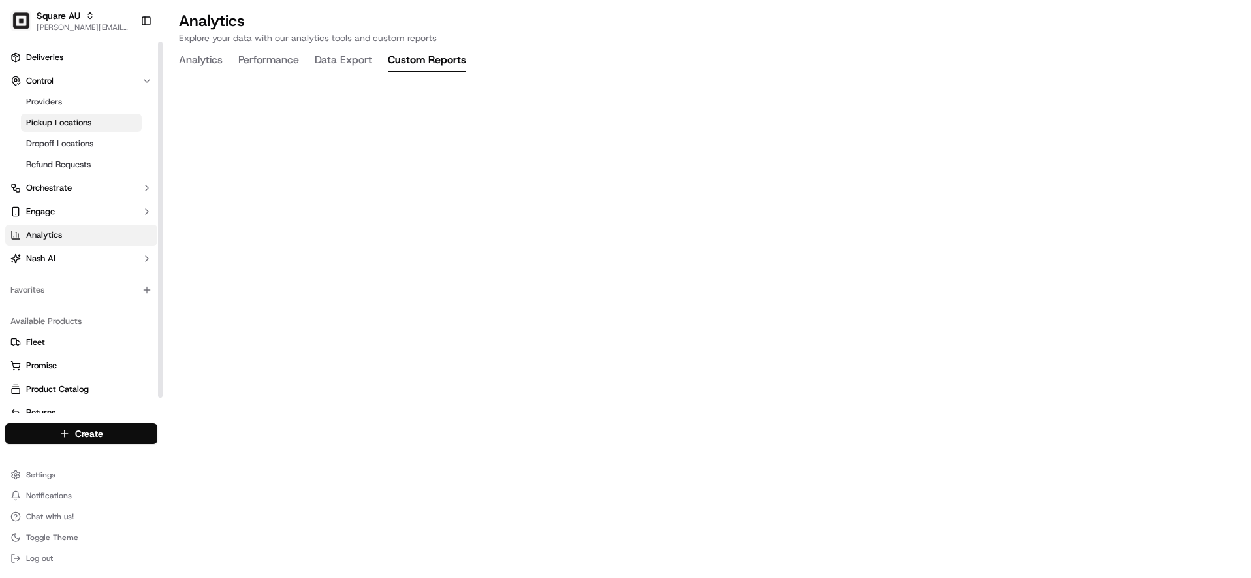
click at [74, 131] on link "Pickup Locations" at bounding box center [81, 123] width 121 height 18
